Goal: Navigation & Orientation: Find specific page/section

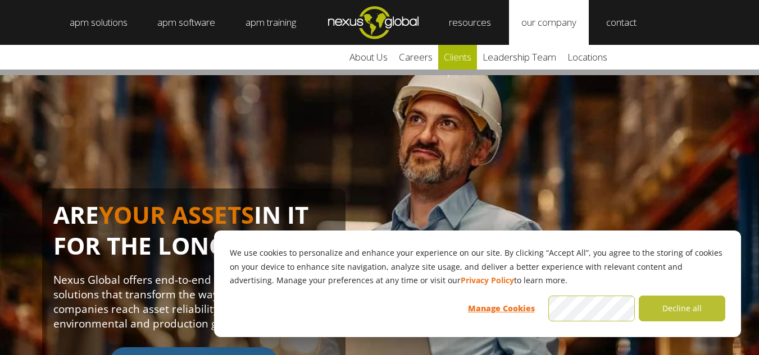
click at [473, 58] on link "clients" at bounding box center [457, 57] width 39 height 25
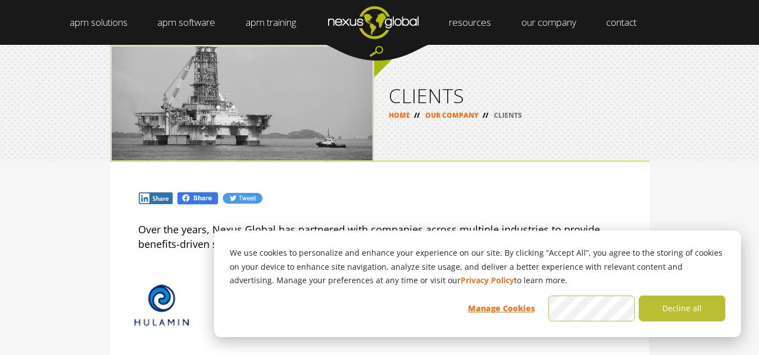
click at [531, 95] on h1 "CLIENTS" at bounding box center [512, 96] width 246 height 20
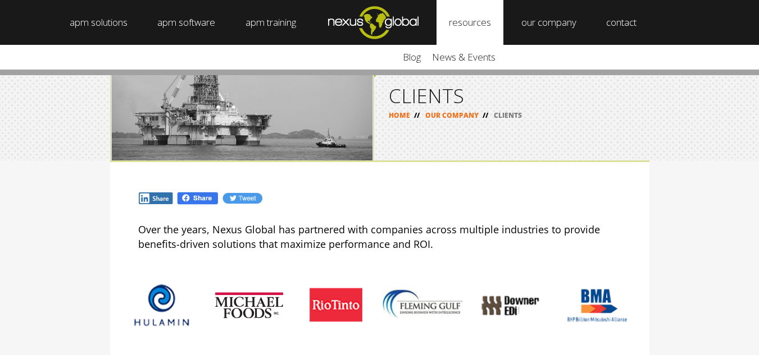
click at [474, 23] on link "resources" at bounding box center [469, 22] width 67 height 45
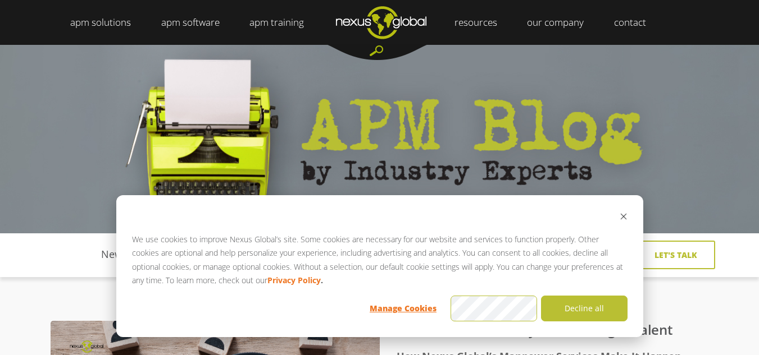
click at [618, 216] on div "Cookie banner" at bounding box center [379, 218] width 495 height 14
click at [623, 216] on icon "Dismiss cookie banner" at bounding box center [623, 217] width 6 height 6
